Goal: Manage account settings

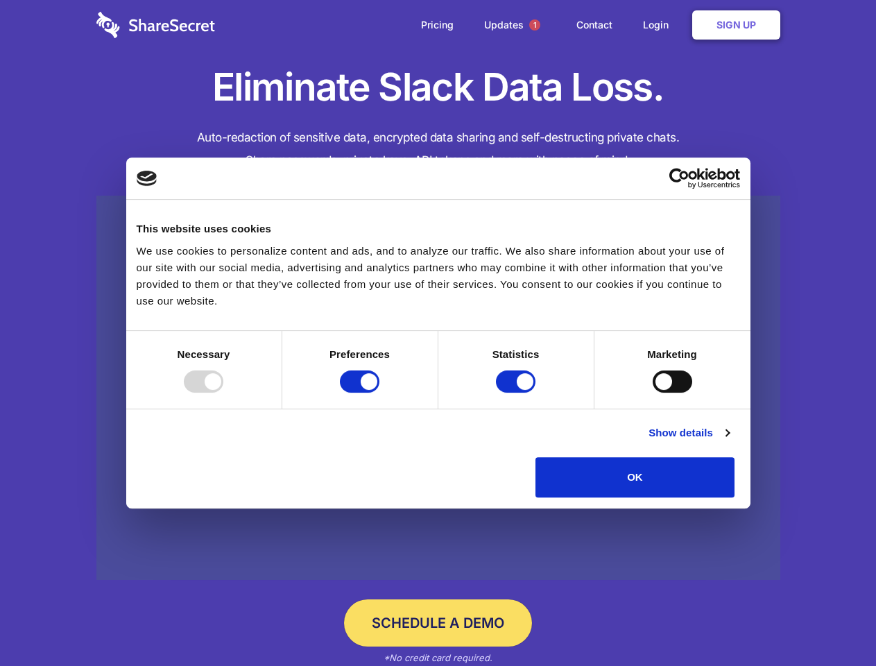
click at [223, 392] on div at bounding box center [204, 381] width 40 height 22
click at [379, 392] on input "Preferences" at bounding box center [360, 381] width 40 height 22
checkbox input "false"
click at [517, 392] on input "Statistics" at bounding box center [516, 381] width 40 height 22
checkbox input "false"
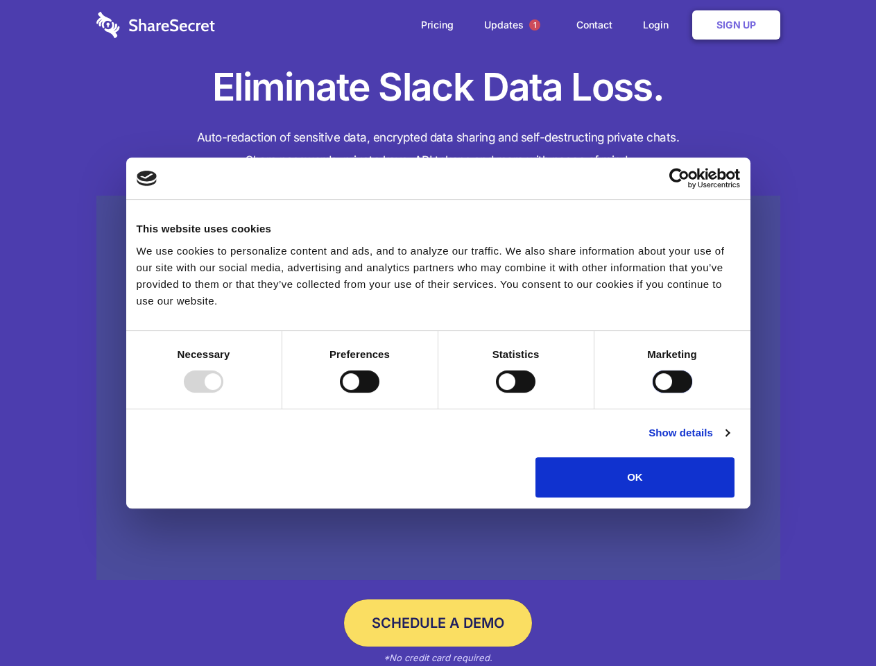
click at [652, 392] on input "Marketing" at bounding box center [672, 381] width 40 height 22
checkbox input "true"
